Goal: Task Accomplishment & Management: Use online tool/utility

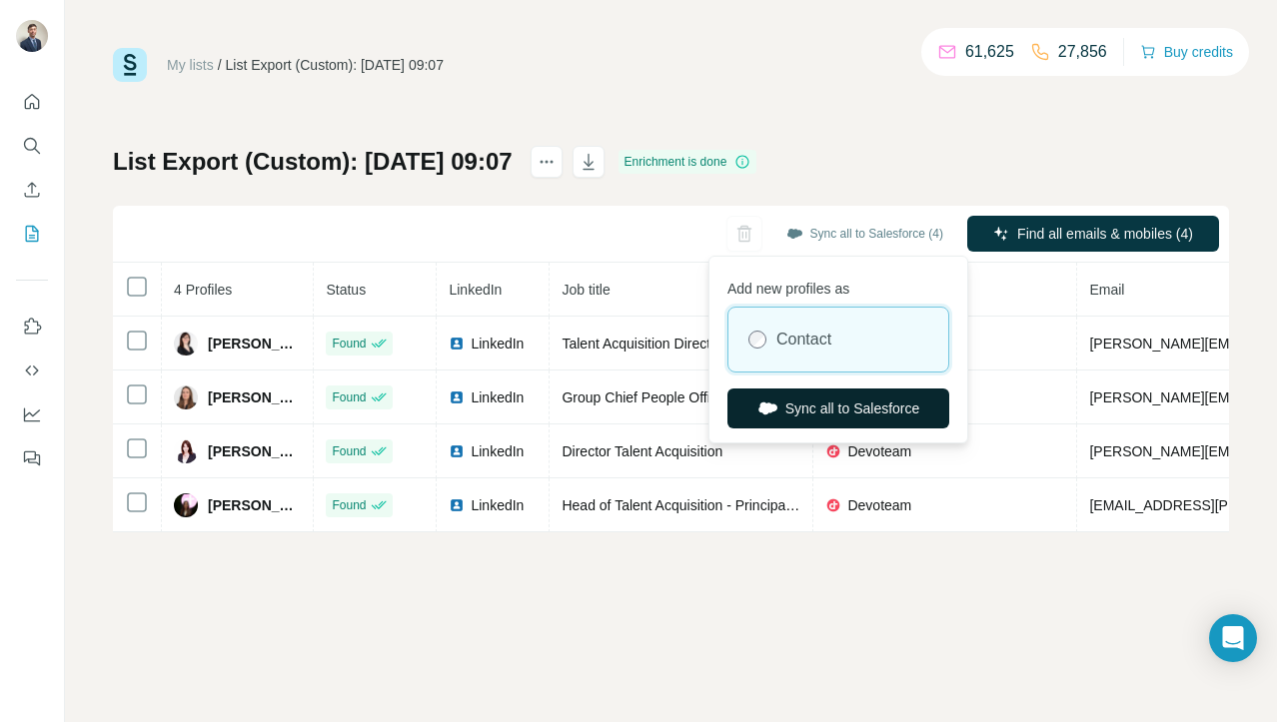
click at [821, 403] on button "Sync all to Salesforce" at bounding box center [838, 409] width 222 height 40
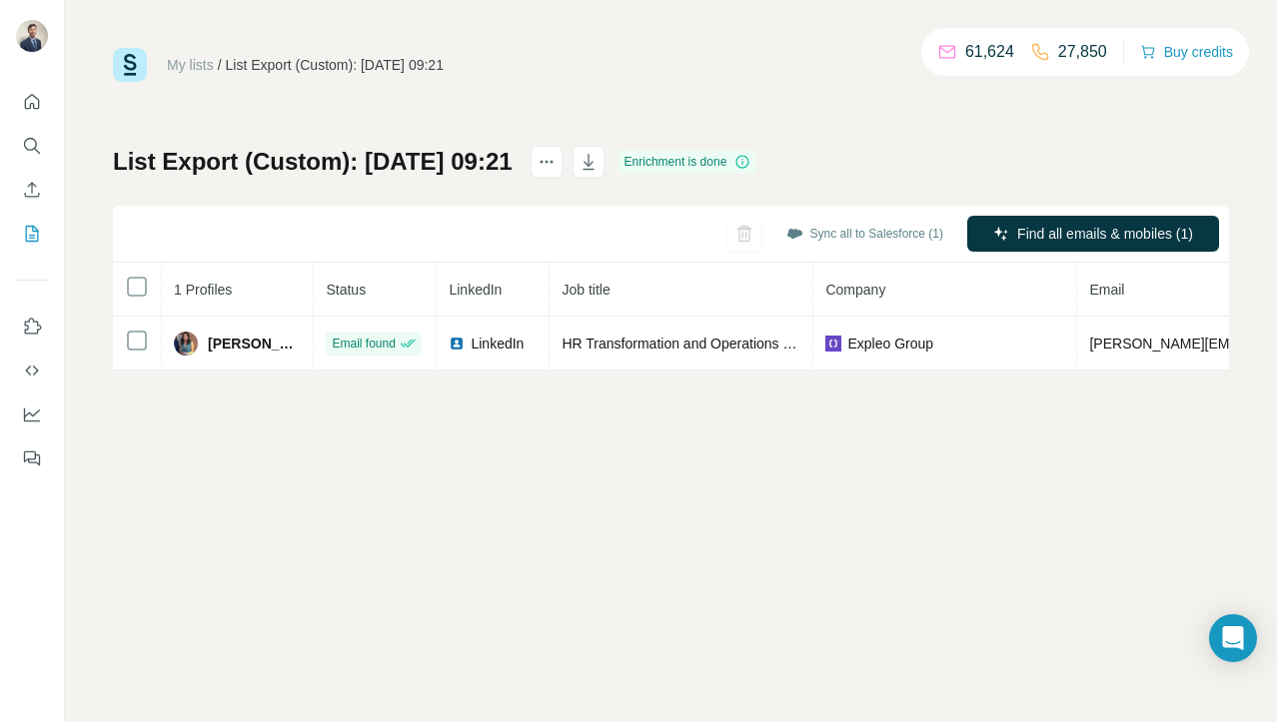
click at [817, 56] on div "My lists / List Export (Custom): 12/08/2025 09:21 61,624 27,850 Buy credits" at bounding box center [671, 65] width 1116 height 34
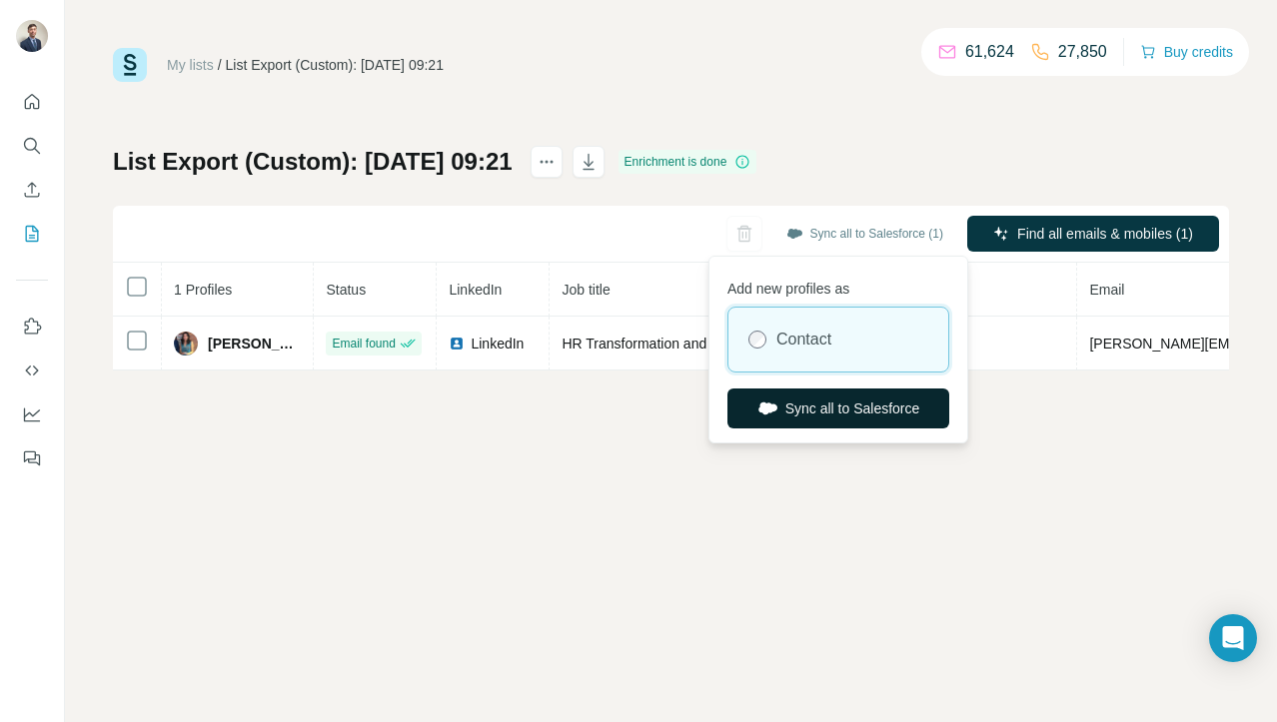
click at [819, 417] on button "Sync all to Salesforce" at bounding box center [838, 409] width 222 height 40
